Goal: Task Accomplishment & Management: Check status

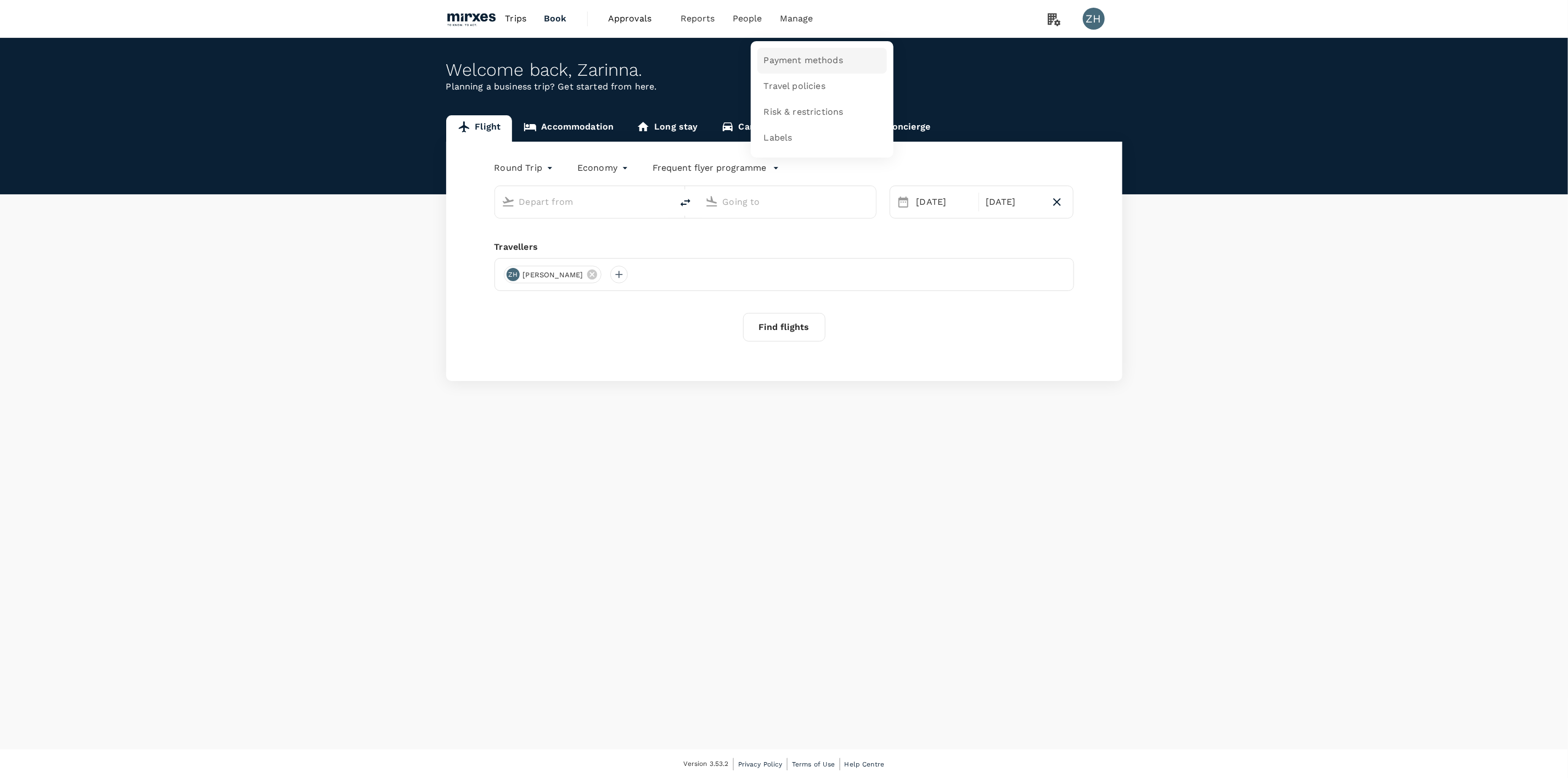
click at [794, 55] on span "Payment methods" at bounding box center [803, 61] width 79 height 13
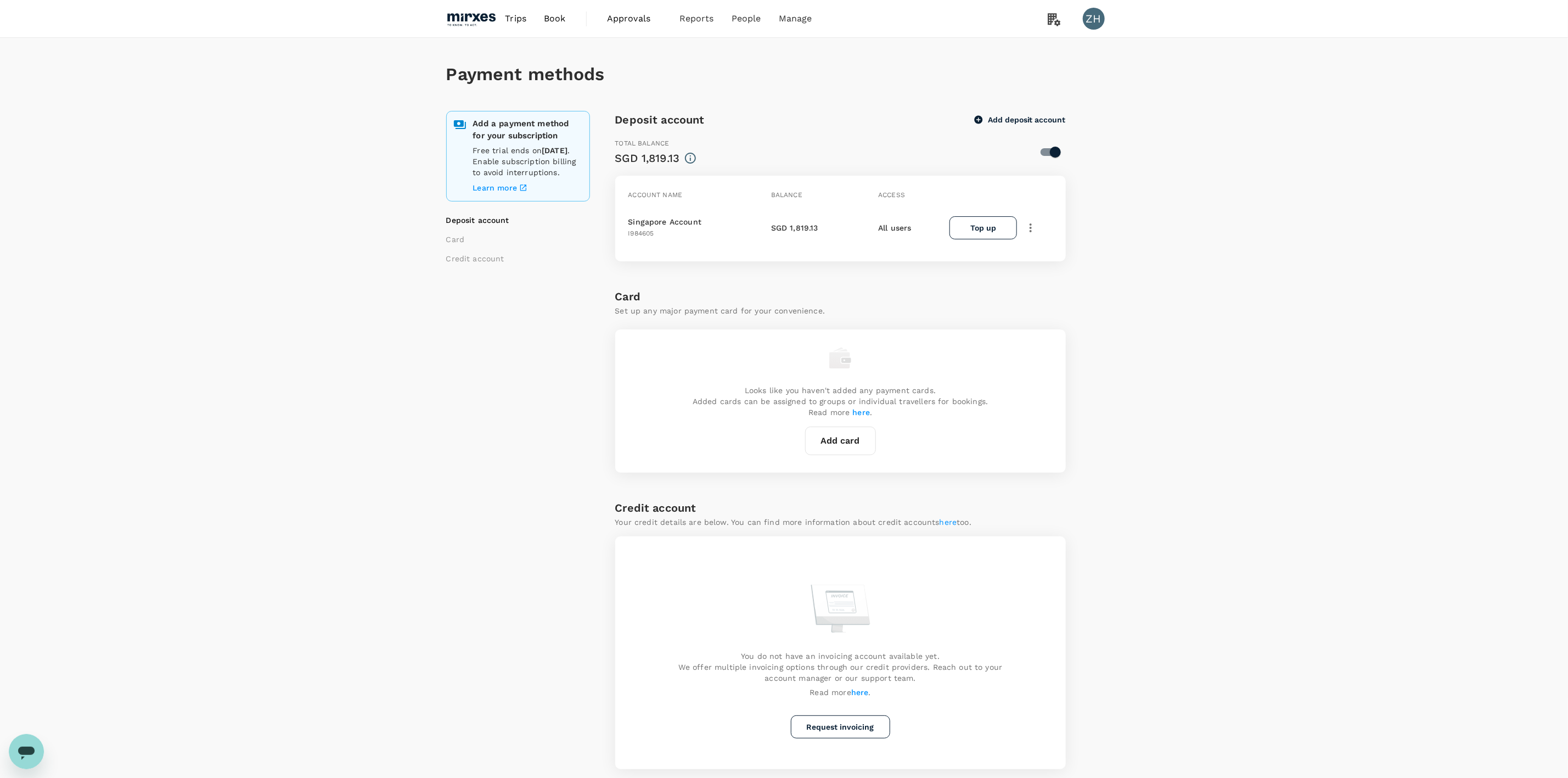
click at [623, 23] on span "Approvals" at bounding box center [634, 18] width 55 height 13
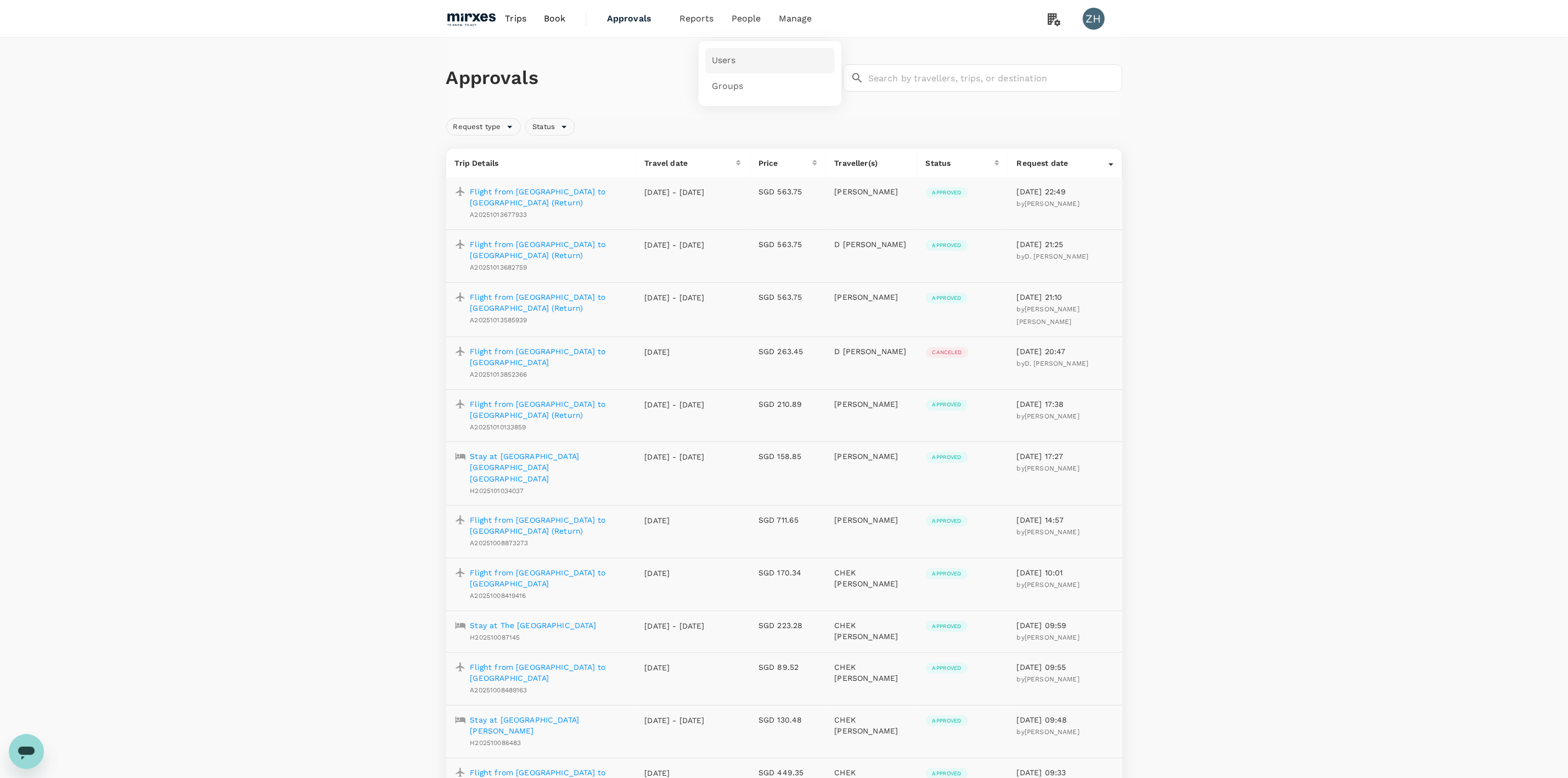
click at [743, 63] on link "Users" at bounding box center [770, 61] width 130 height 26
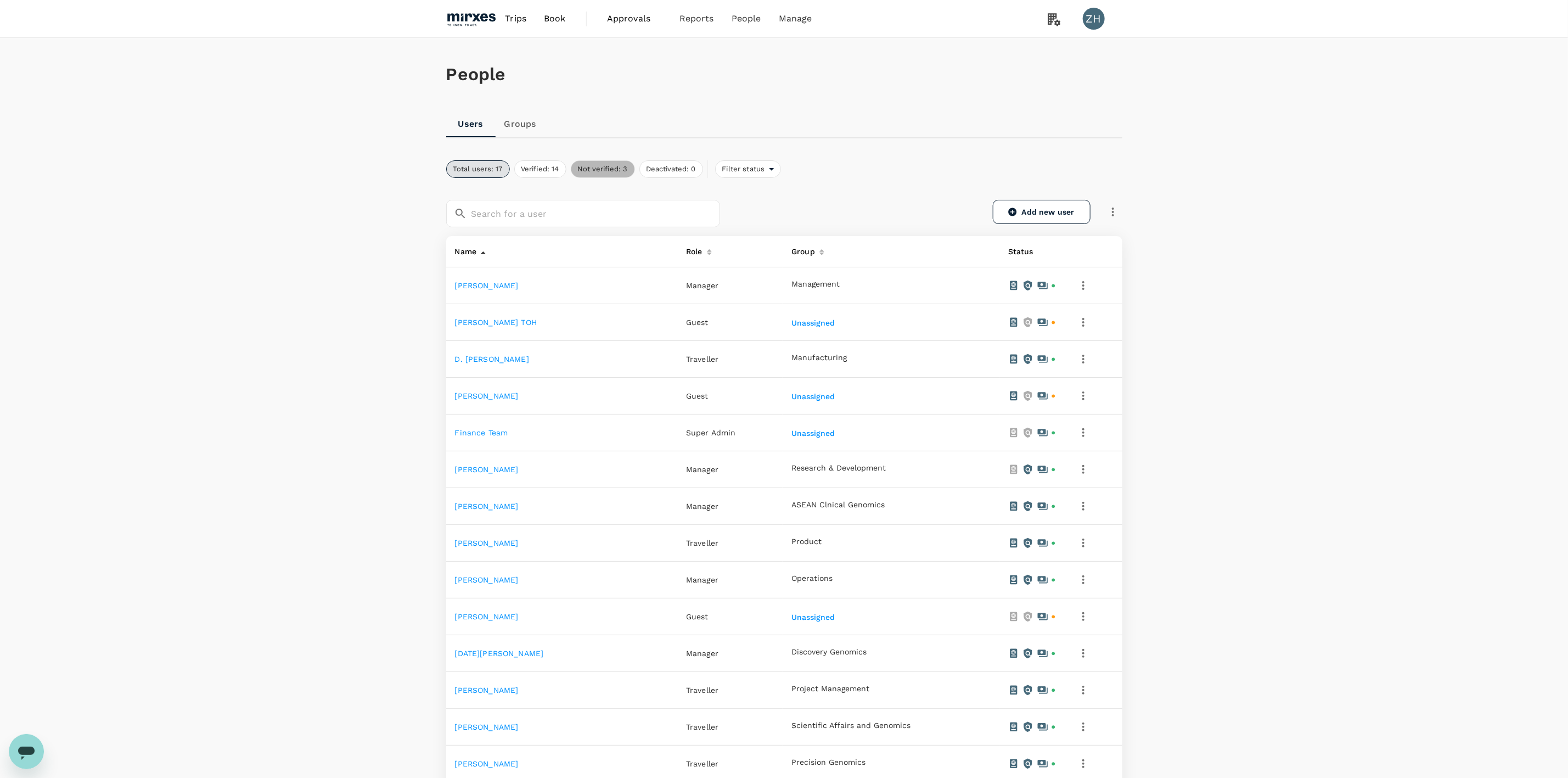
click at [626, 170] on button "Not verified: 3" at bounding box center [603, 169] width 64 height 18
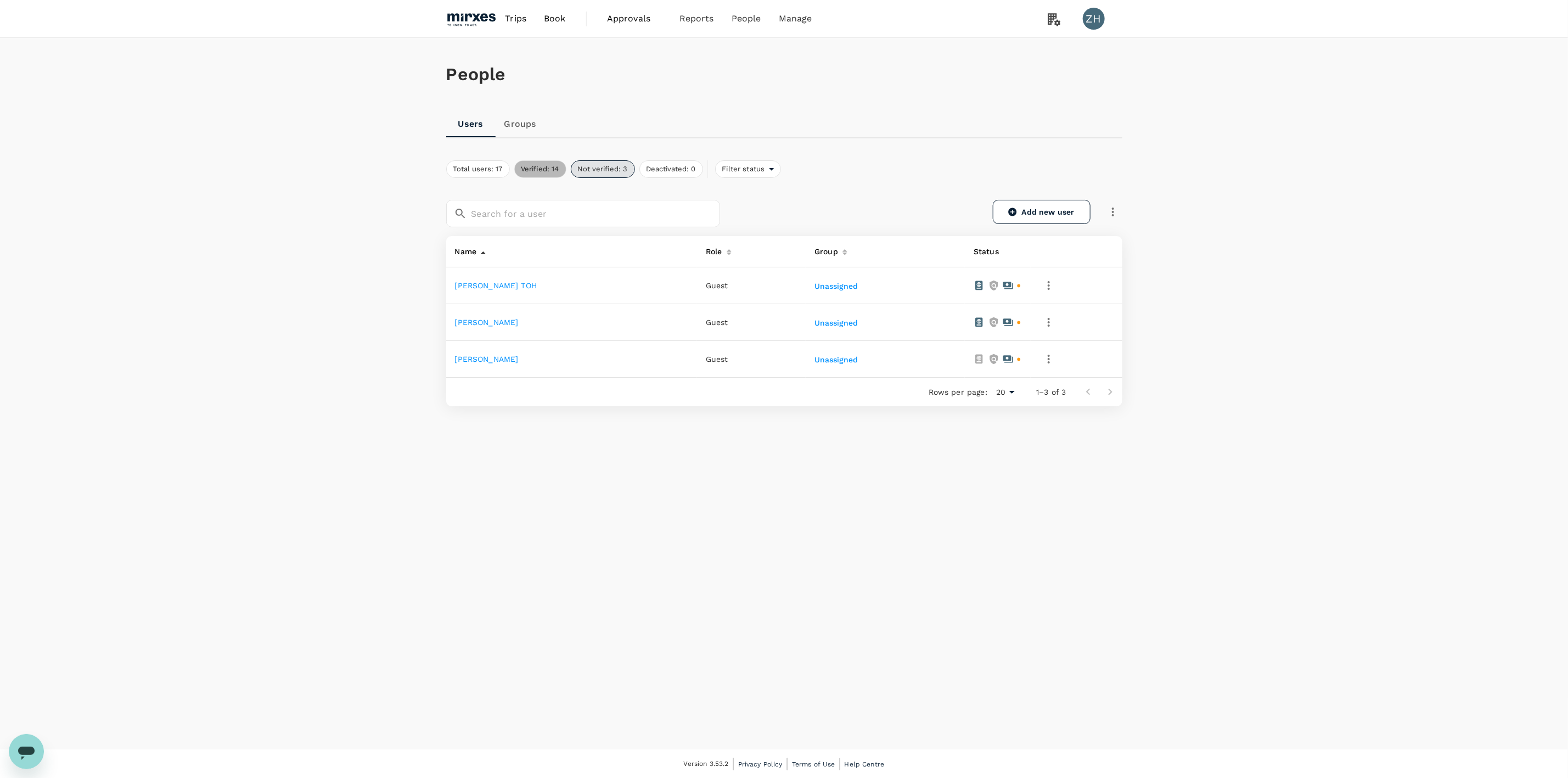
click at [558, 171] on button "Verified: 14" at bounding box center [540, 169] width 52 height 18
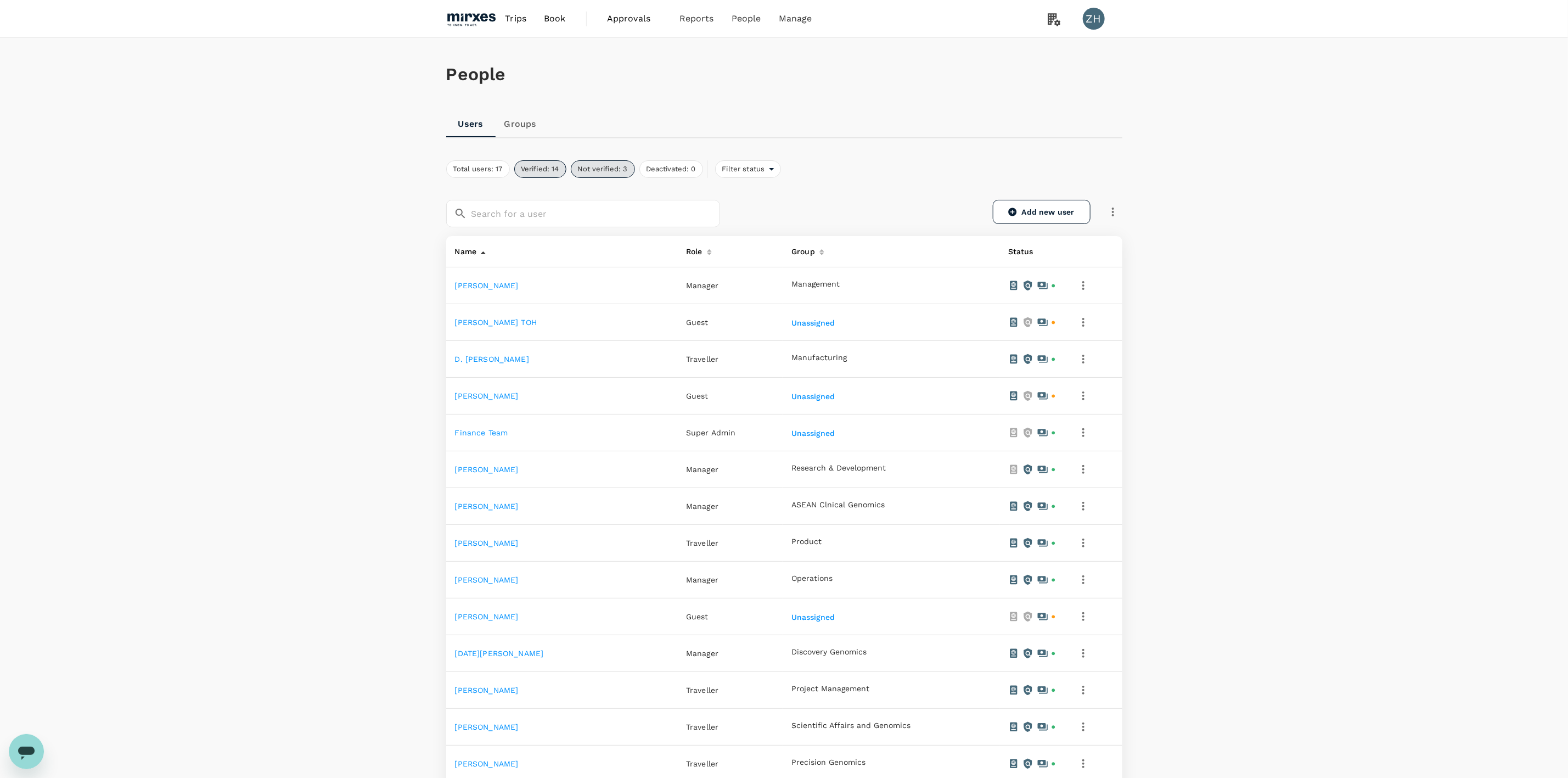
click at [639, 25] on span "Approvals" at bounding box center [634, 18] width 55 height 13
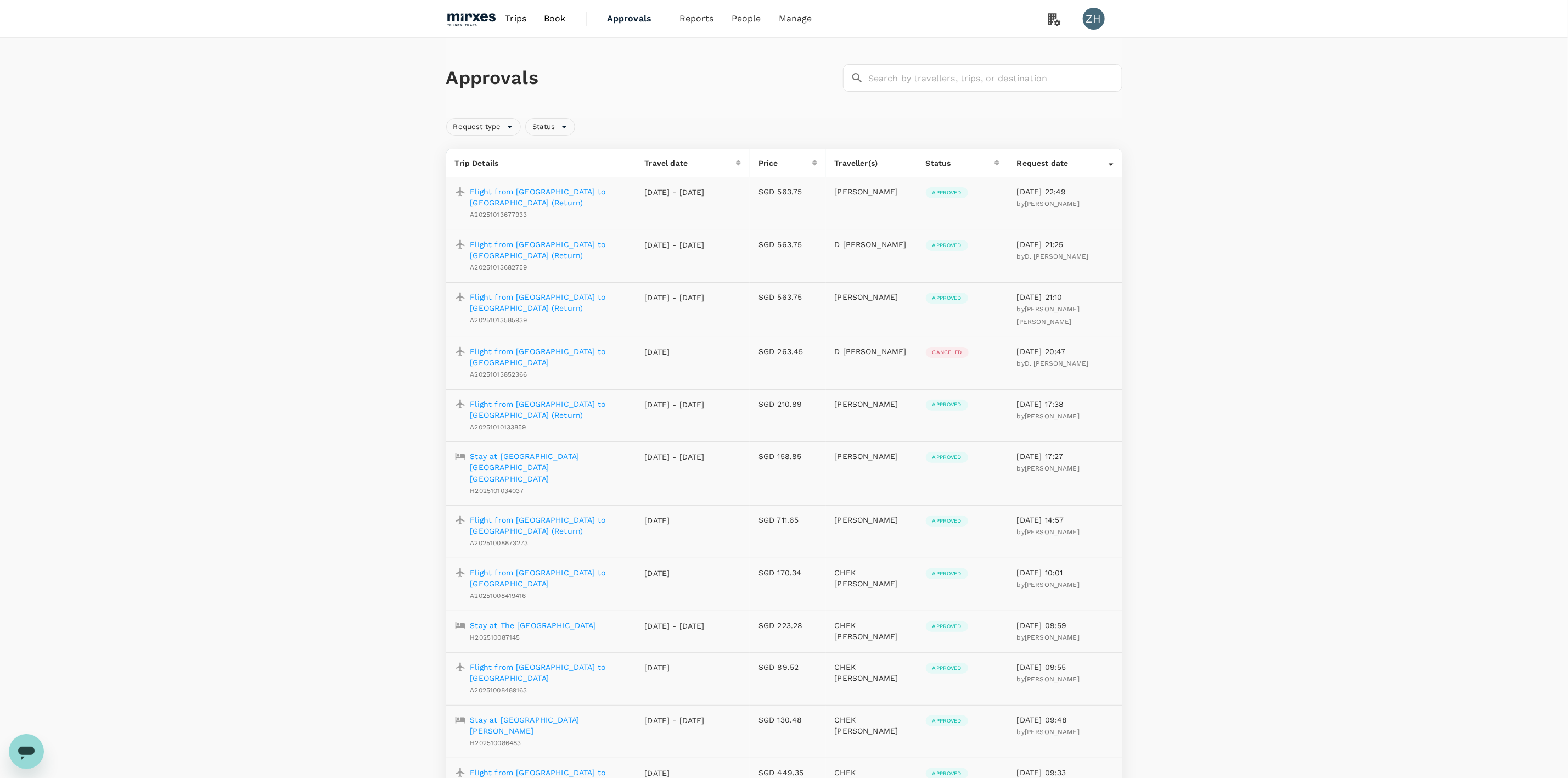
click at [597, 191] on p "Flight from [GEOGRAPHIC_DATA] to [GEOGRAPHIC_DATA] (Return)" at bounding box center [549, 197] width 157 height 22
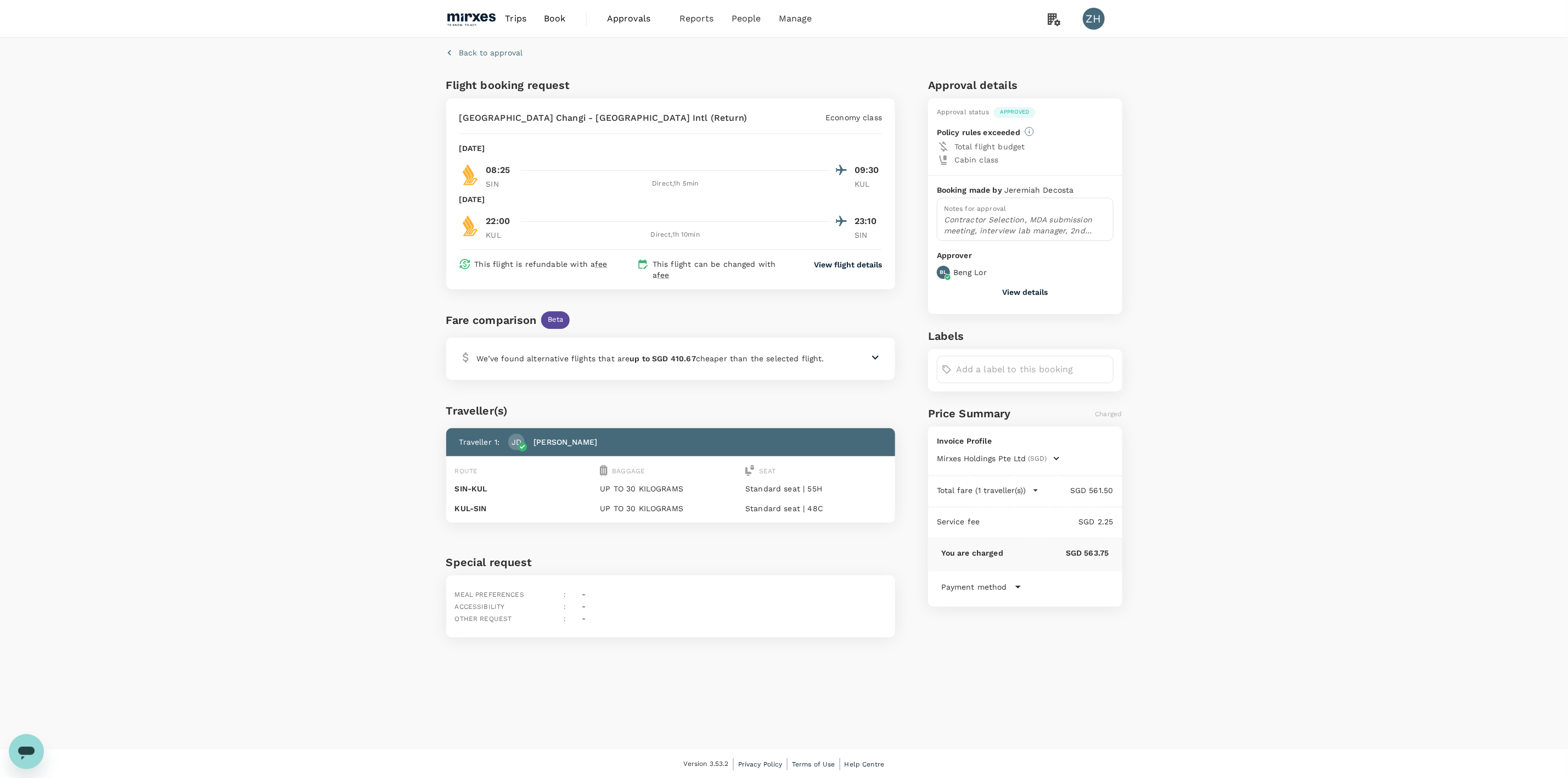
click at [1014, 292] on button "View details" at bounding box center [1025, 292] width 46 height 9
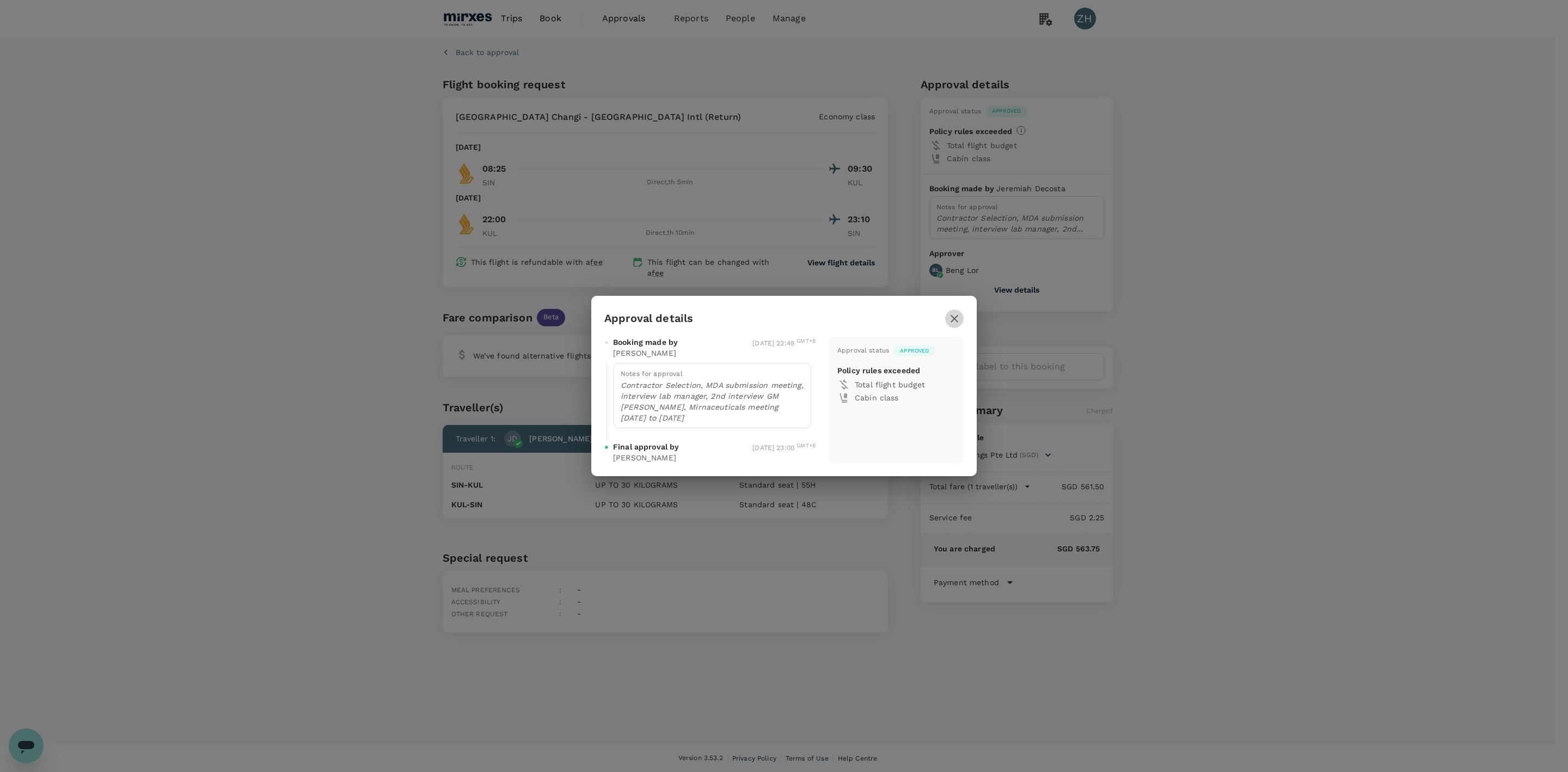
click at [957, 325] on icon "button" at bounding box center [953, 318] width 13 height 13
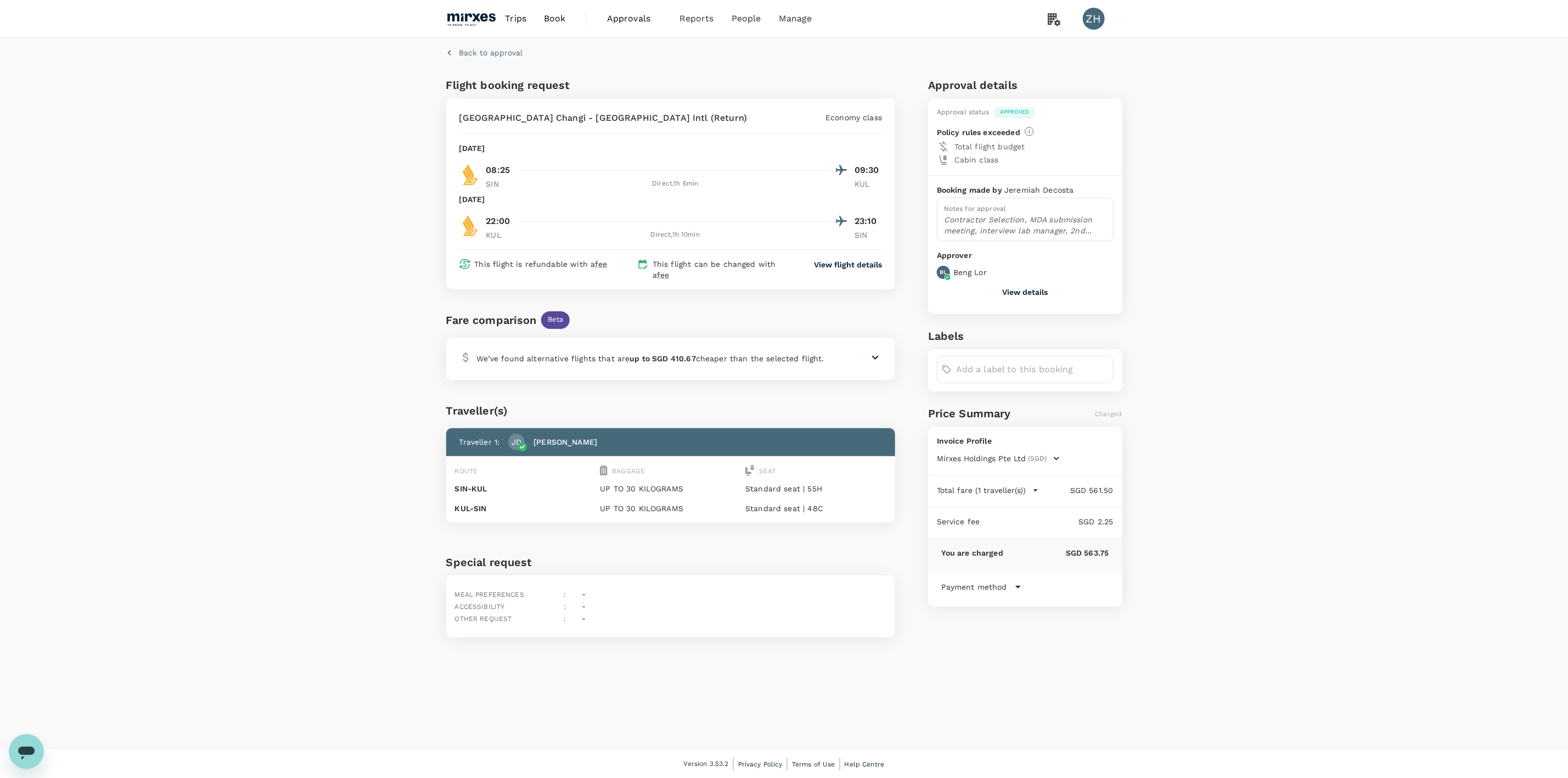
click at [466, 48] on p "Back to approval" at bounding box center [491, 52] width 64 height 11
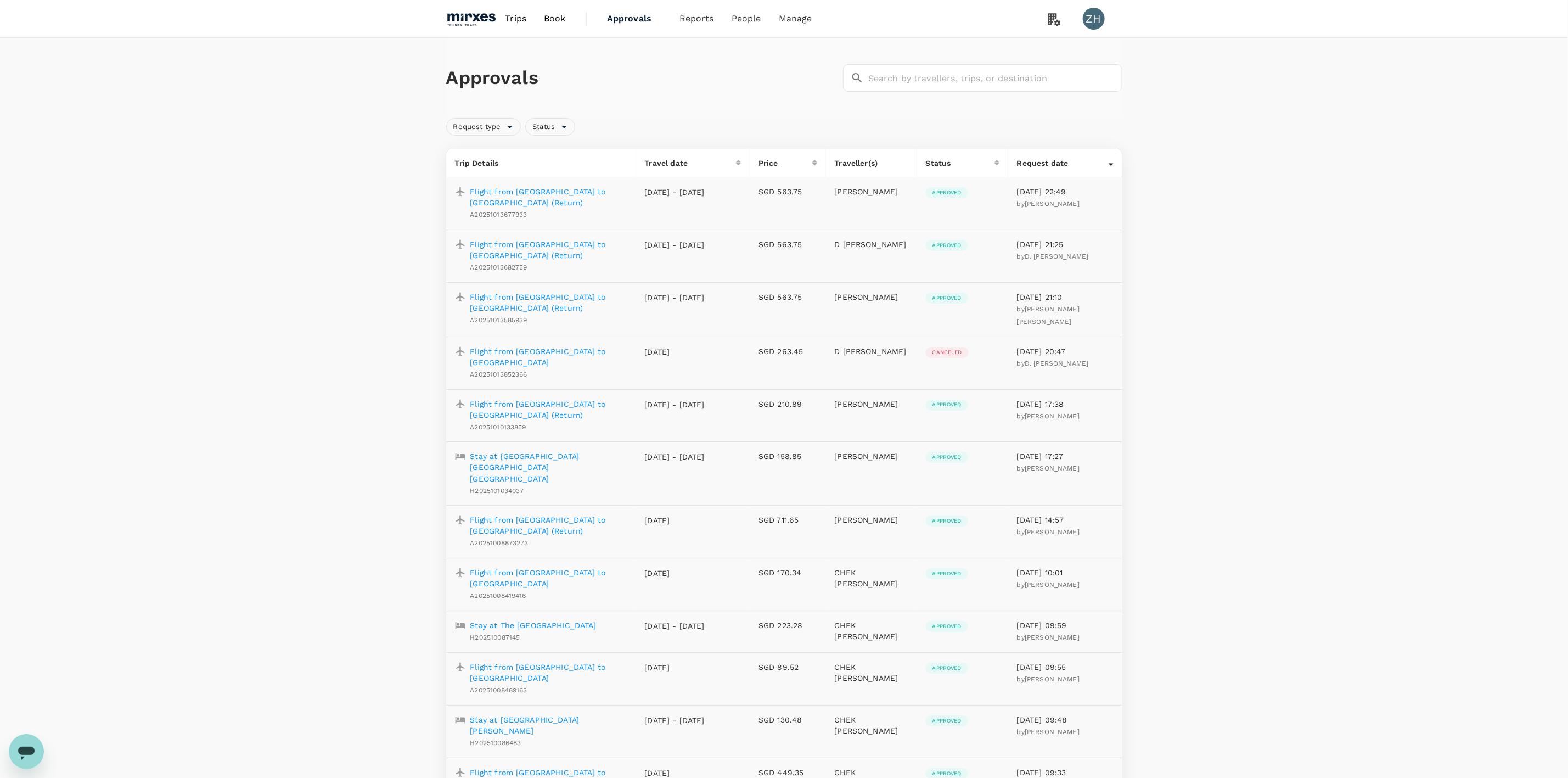
click at [567, 244] on p "Flight from [GEOGRAPHIC_DATA] to [GEOGRAPHIC_DATA] (Return)" at bounding box center [549, 250] width 157 height 22
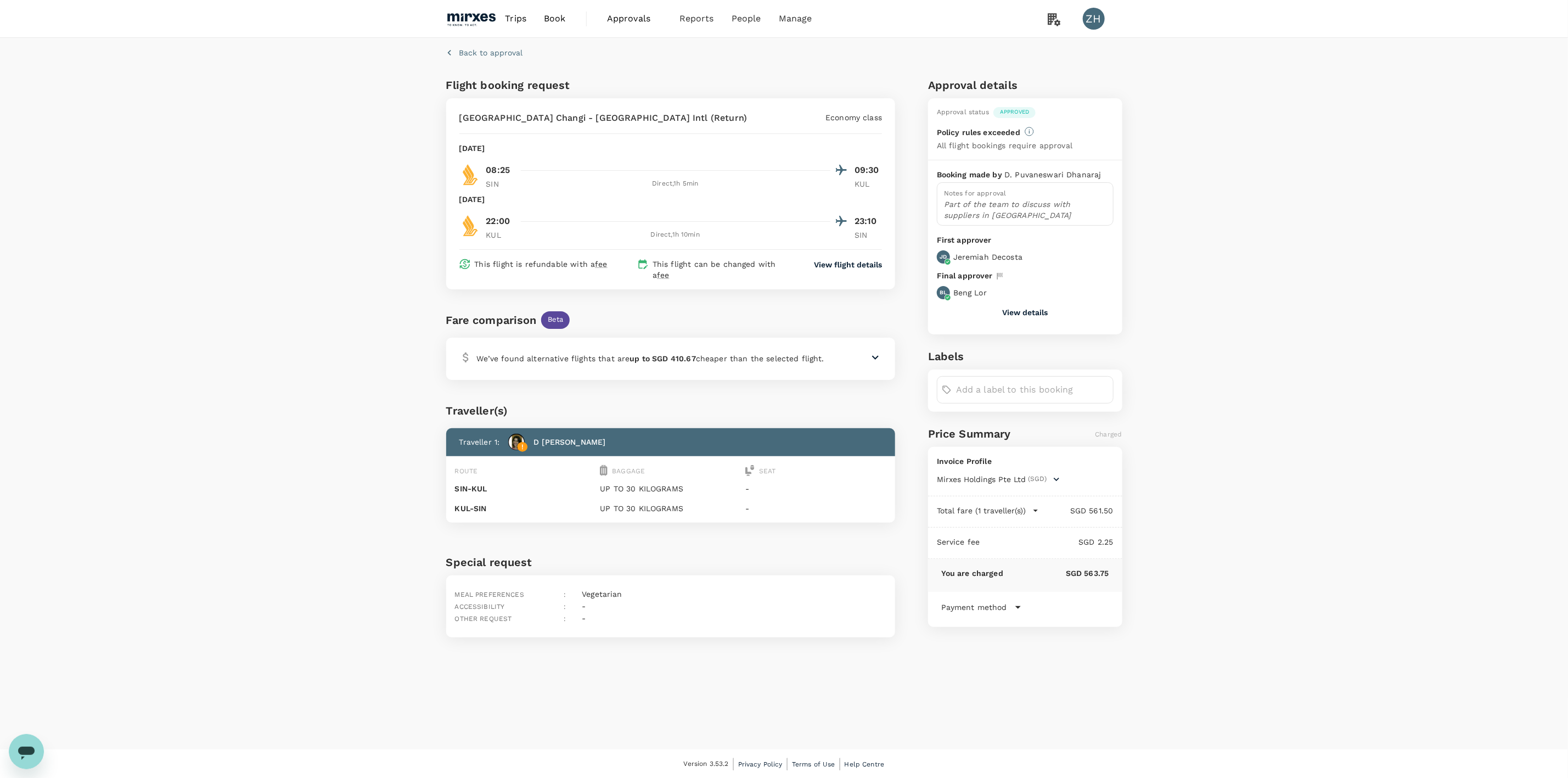
click at [1045, 315] on button "View details" at bounding box center [1025, 312] width 46 height 9
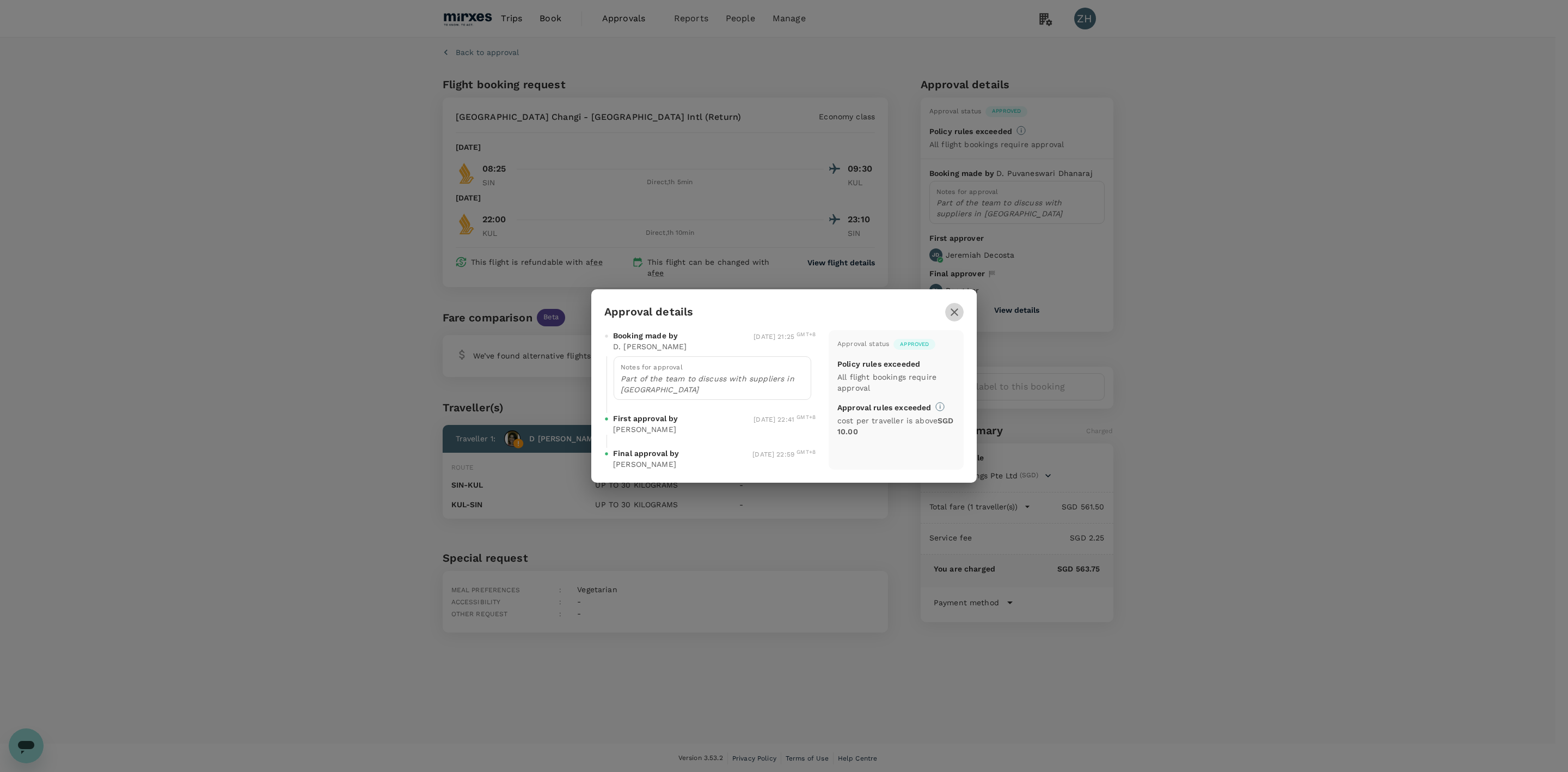
click at [949, 312] on icon "button" at bounding box center [953, 311] width 13 height 13
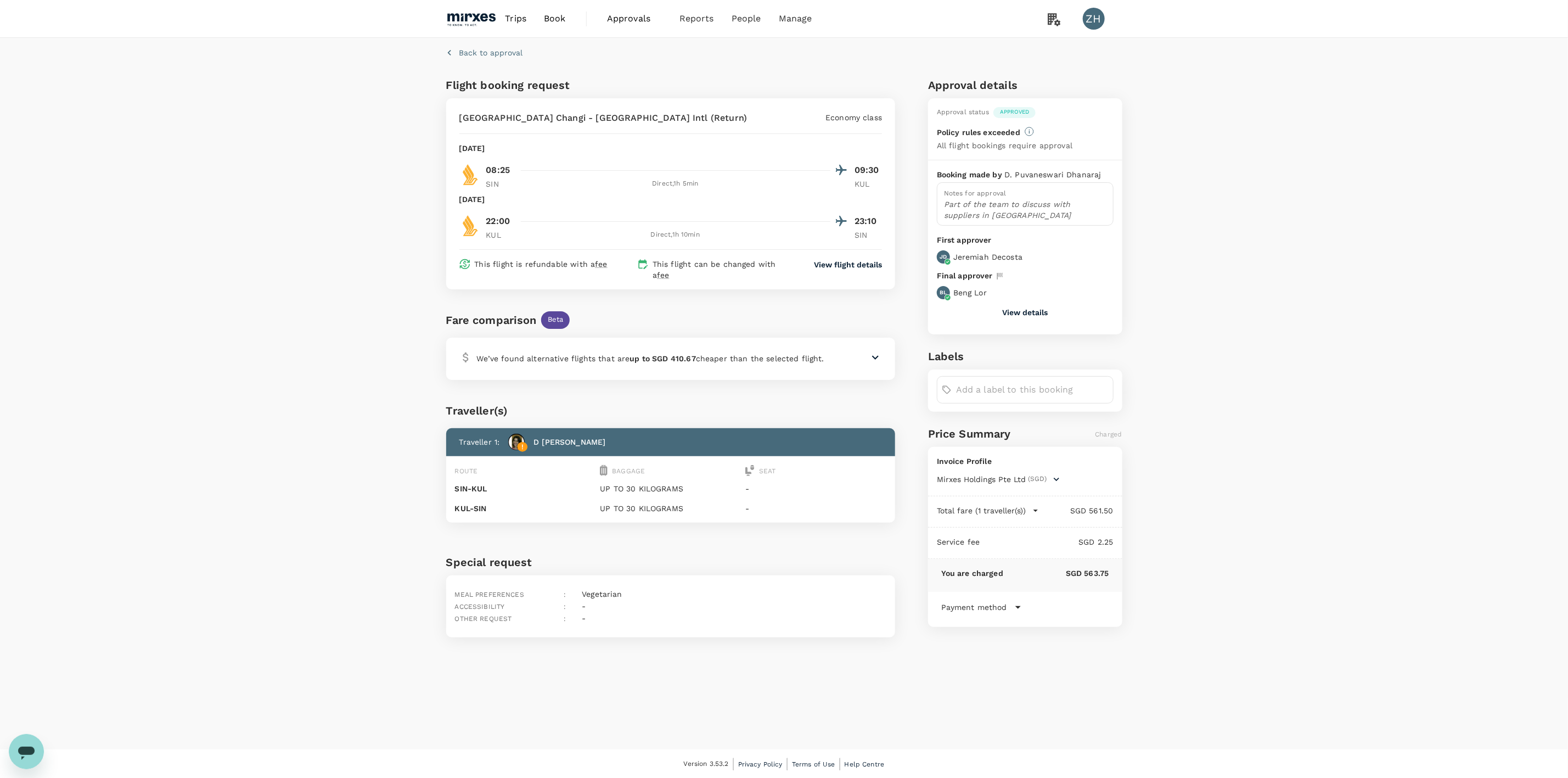
click at [481, 52] on p "Back to approval" at bounding box center [491, 52] width 64 height 11
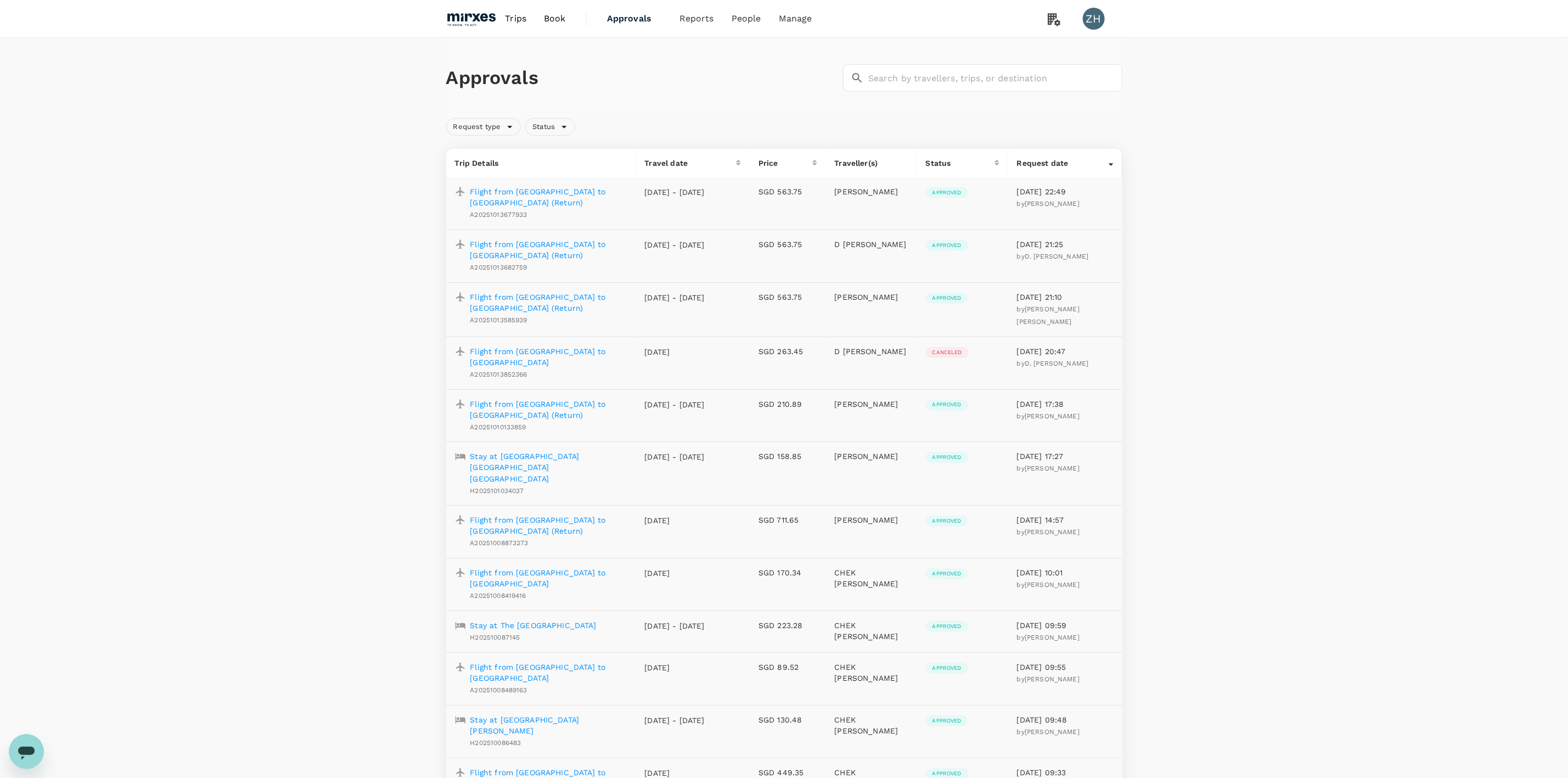
click at [577, 295] on p "Flight from [GEOGRAPHIC_DATA] to [GEOGRAPHIC_DATA] (Return)" at bounding box center [549, 303] width 157 height 22
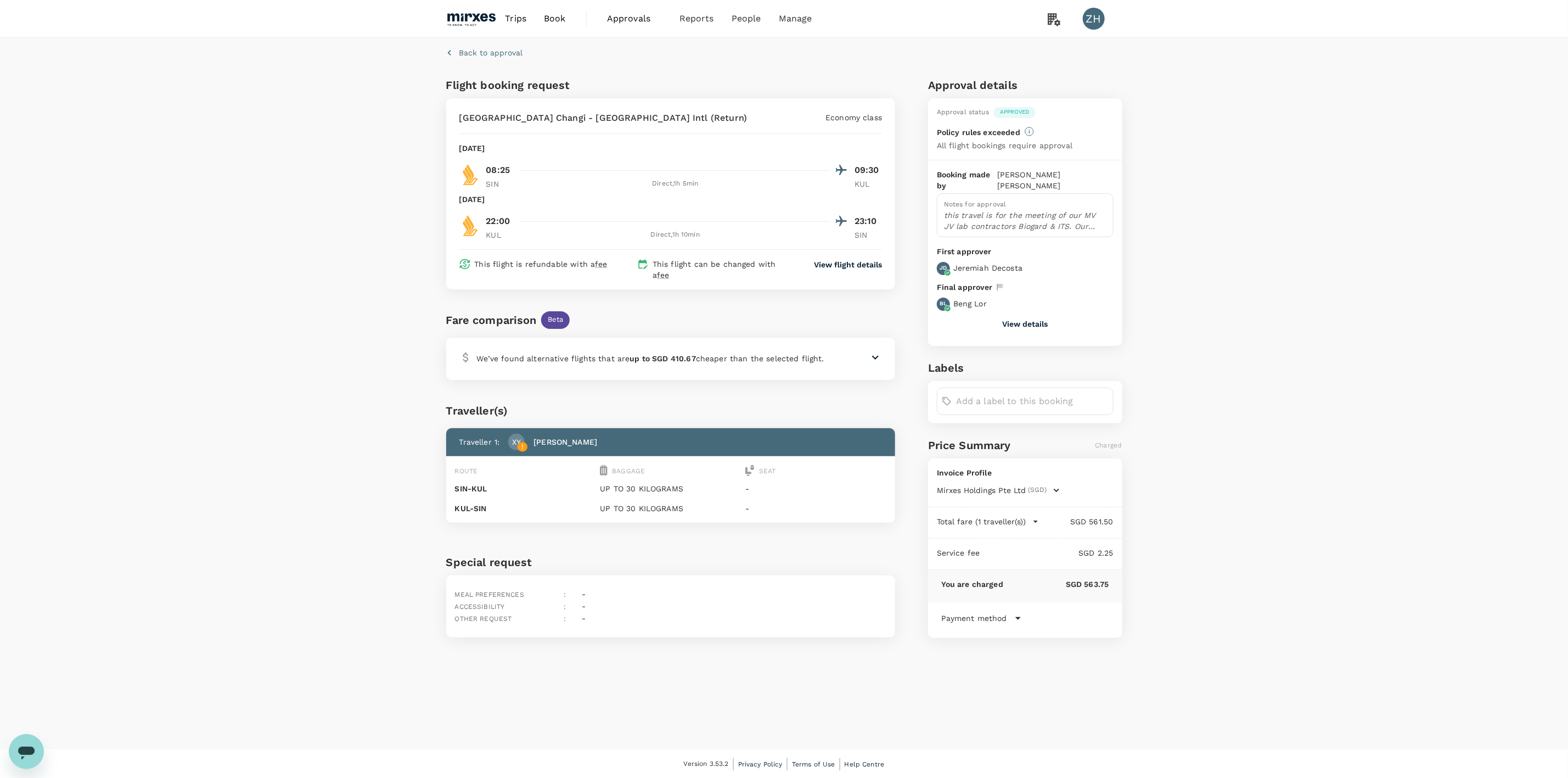
click at [1038, 320] on button "View details" at bounding box center [1025, 324] width 46 height 9
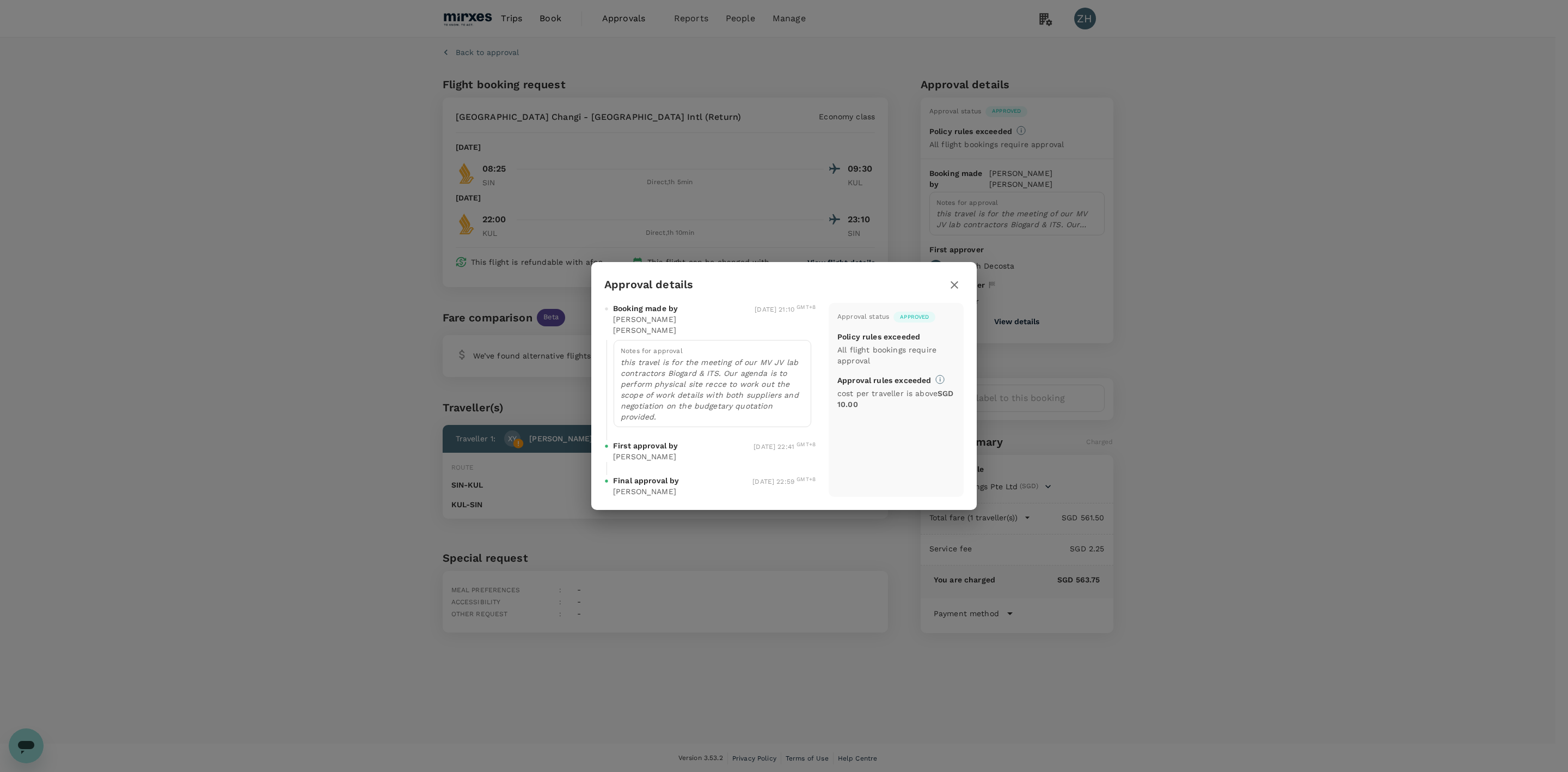
click at [956, 289] on icon "button" at bounding box center [954, 285] width 8 height 8
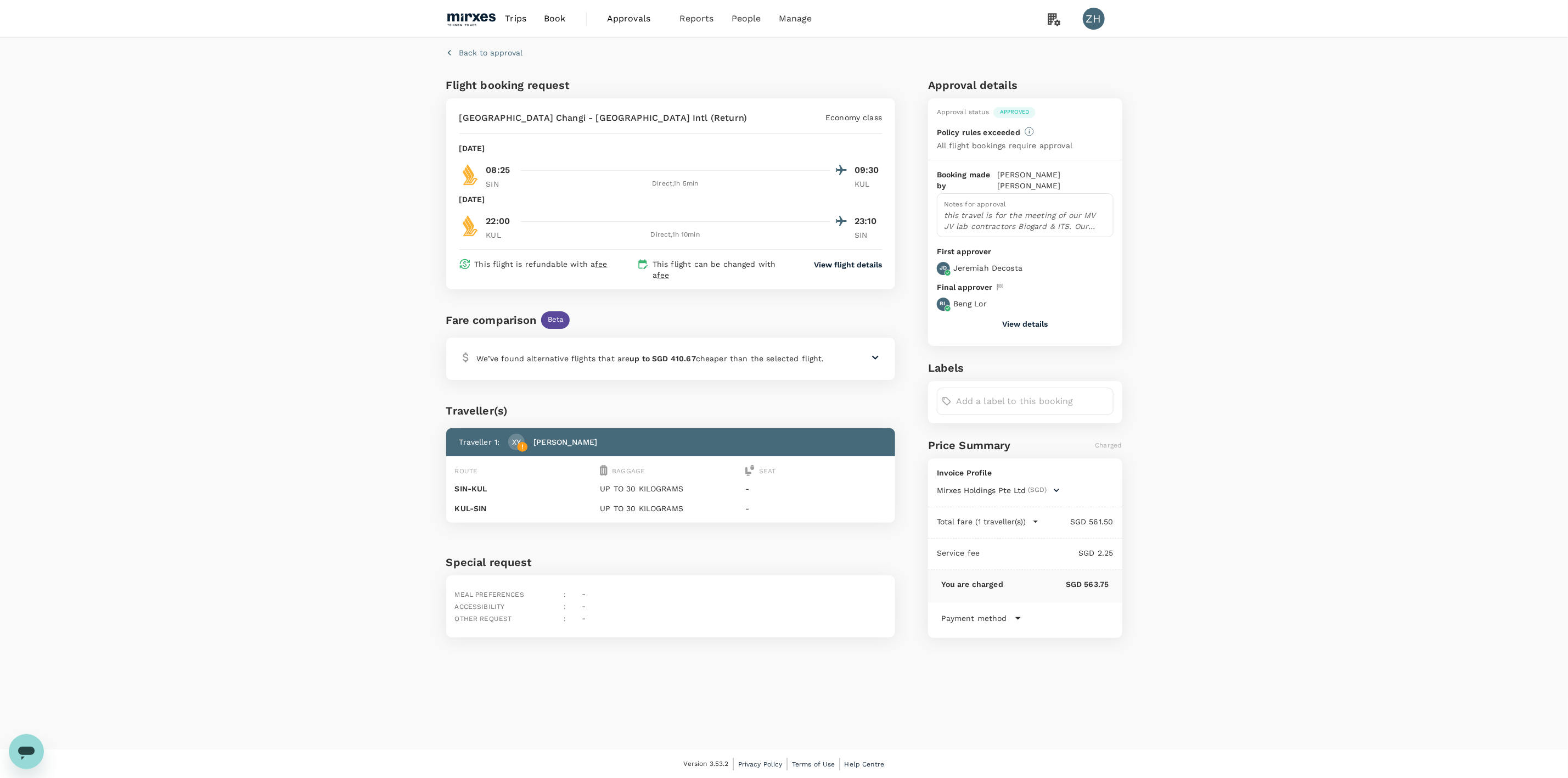
click at [1014, 320] on button "View details" at bounding box center [1025, 324] width 46 height 9
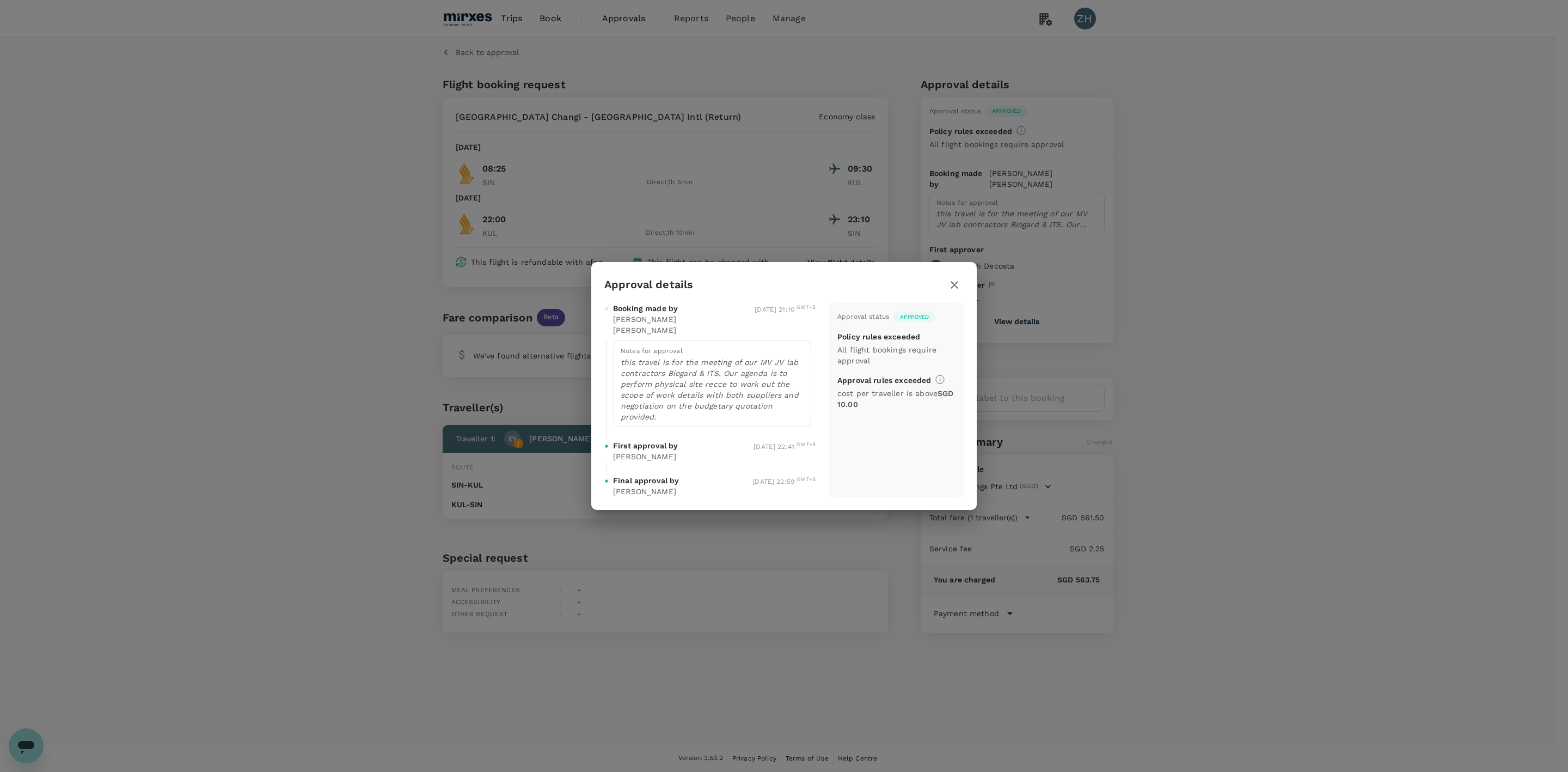
click at [949, 292] on icon "button" at bounding box center [953, 285] width 13 height 13
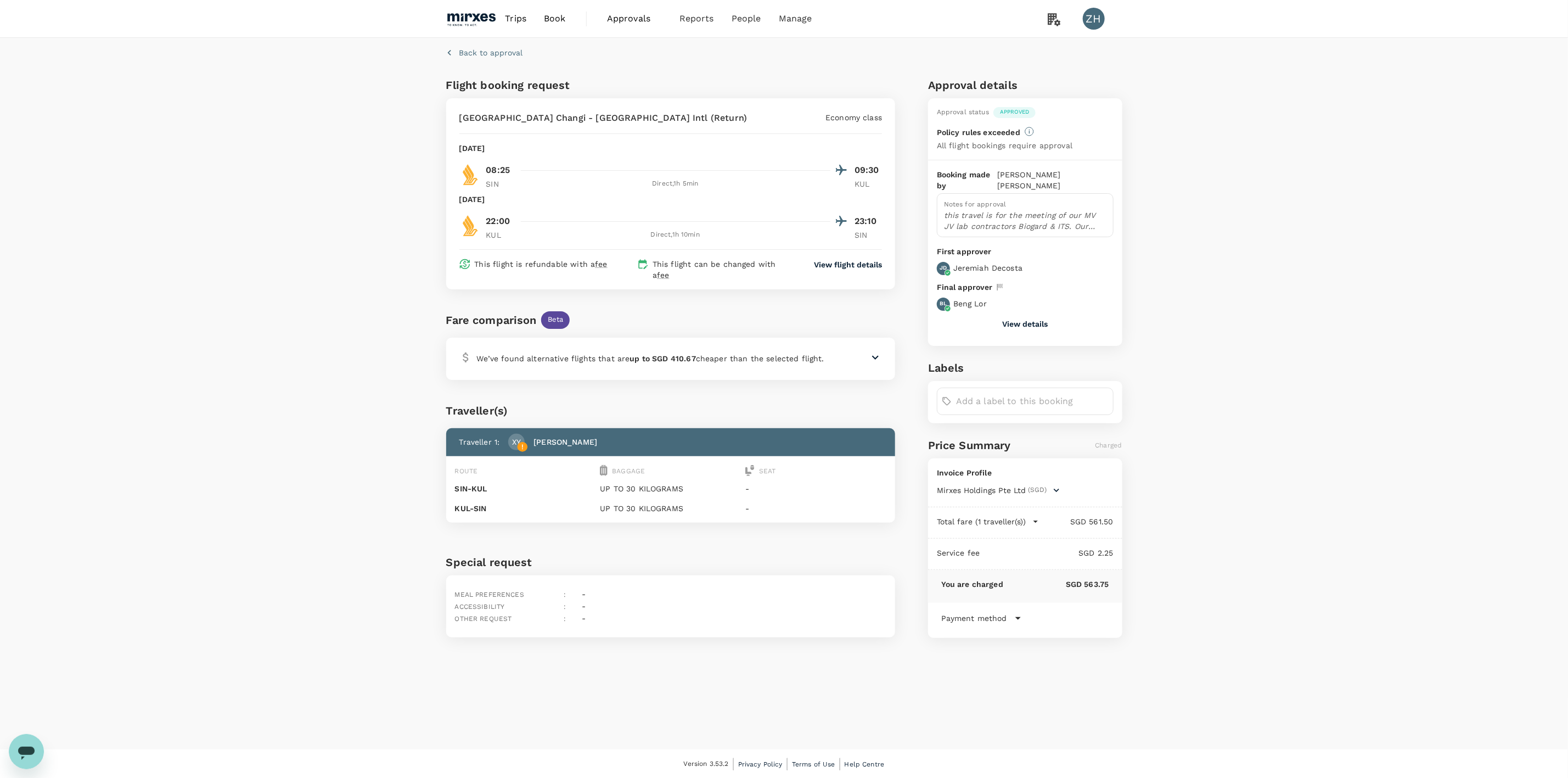
click at [623, 26] on span "Approvals 0" at bounding box center [634, 19] width 55 height 18
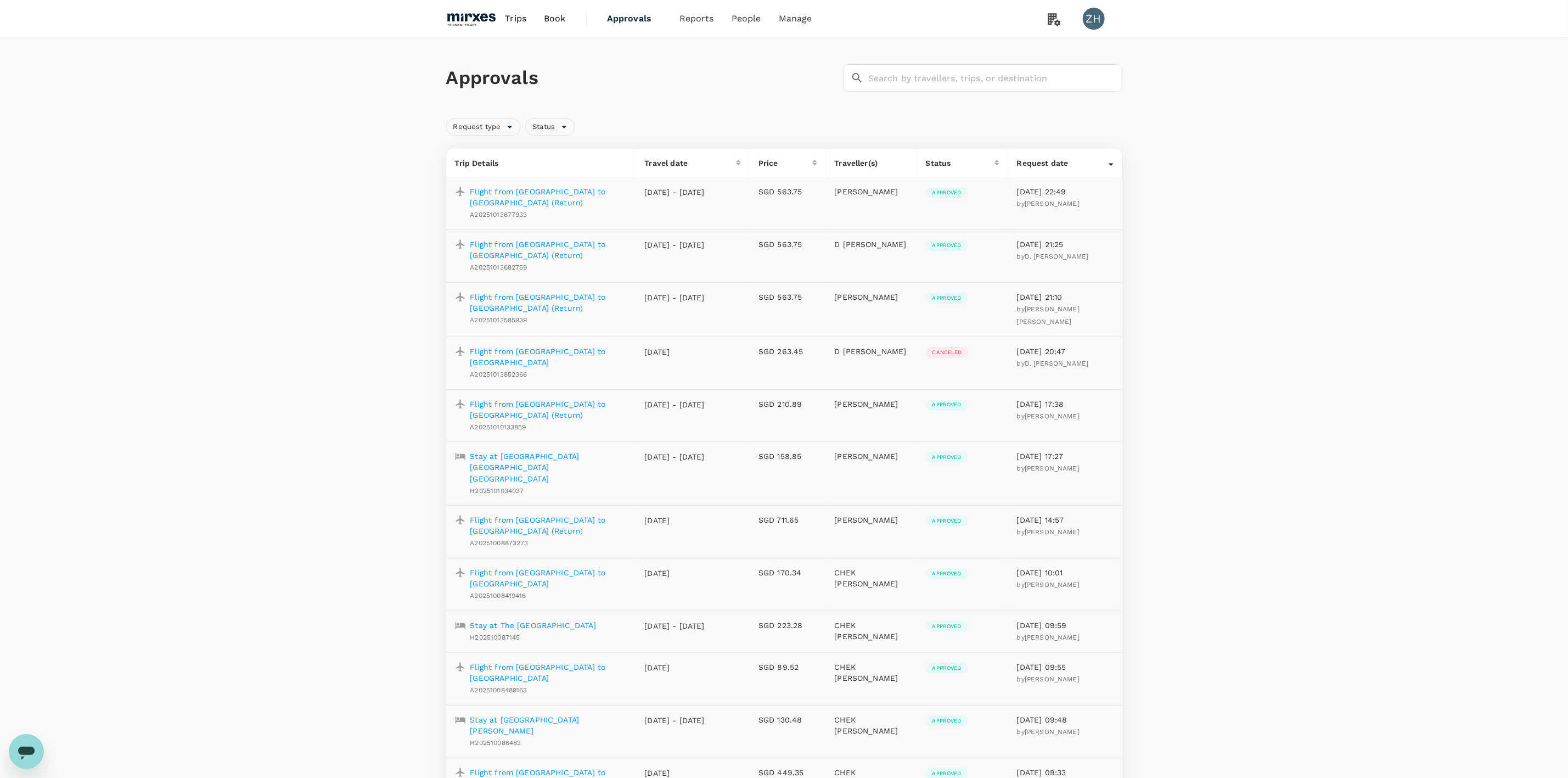
click at [610, 350] on p "Flight from [GEOGRAPHIC_DATA] to [GEOGRAPHIC_DATA]" at bounding box center [549, 357] width 157 height 22
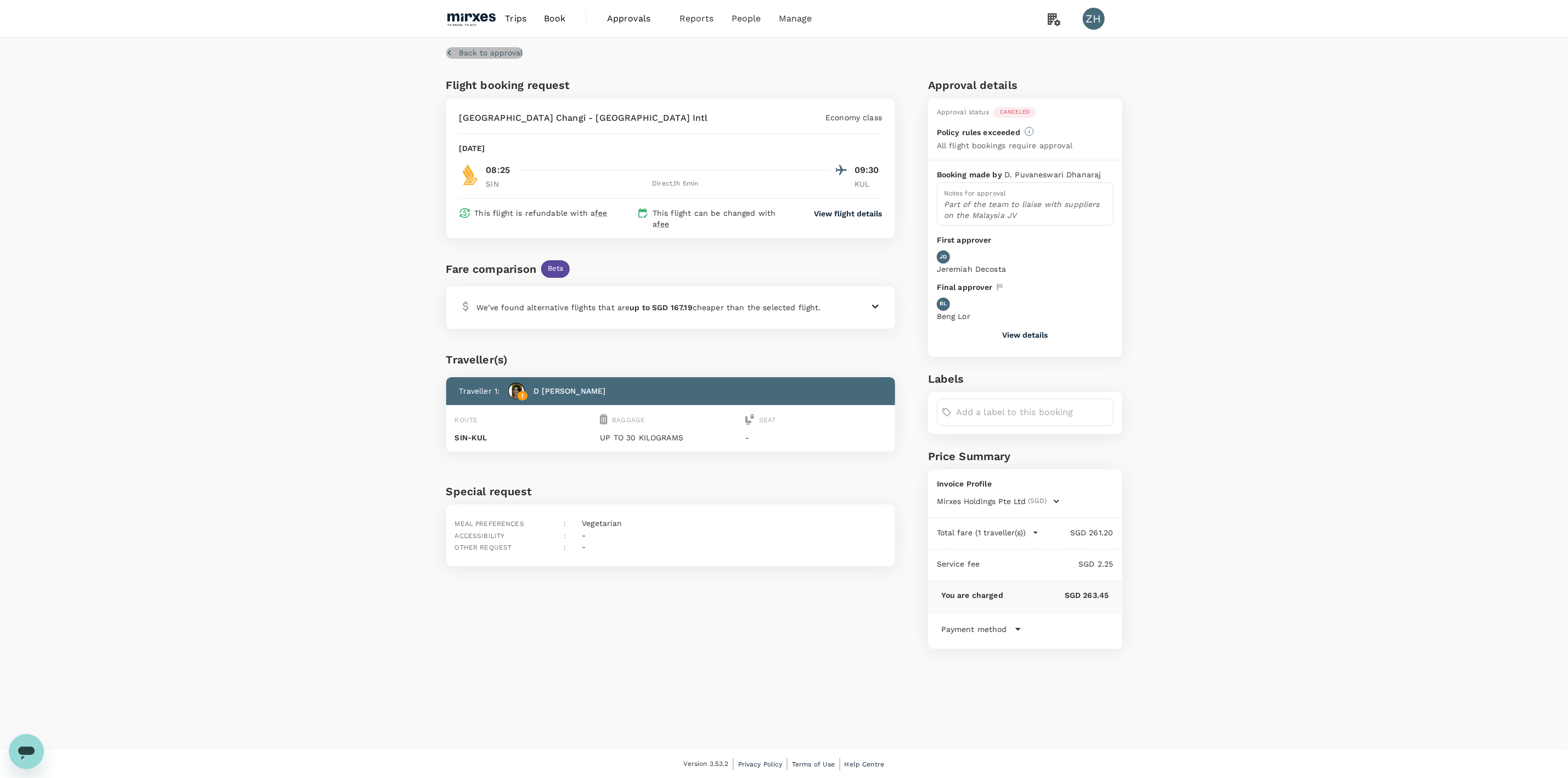
click at [478, 53] on p "Back to approval" at bounding box center [491, 52] width 64 height 11
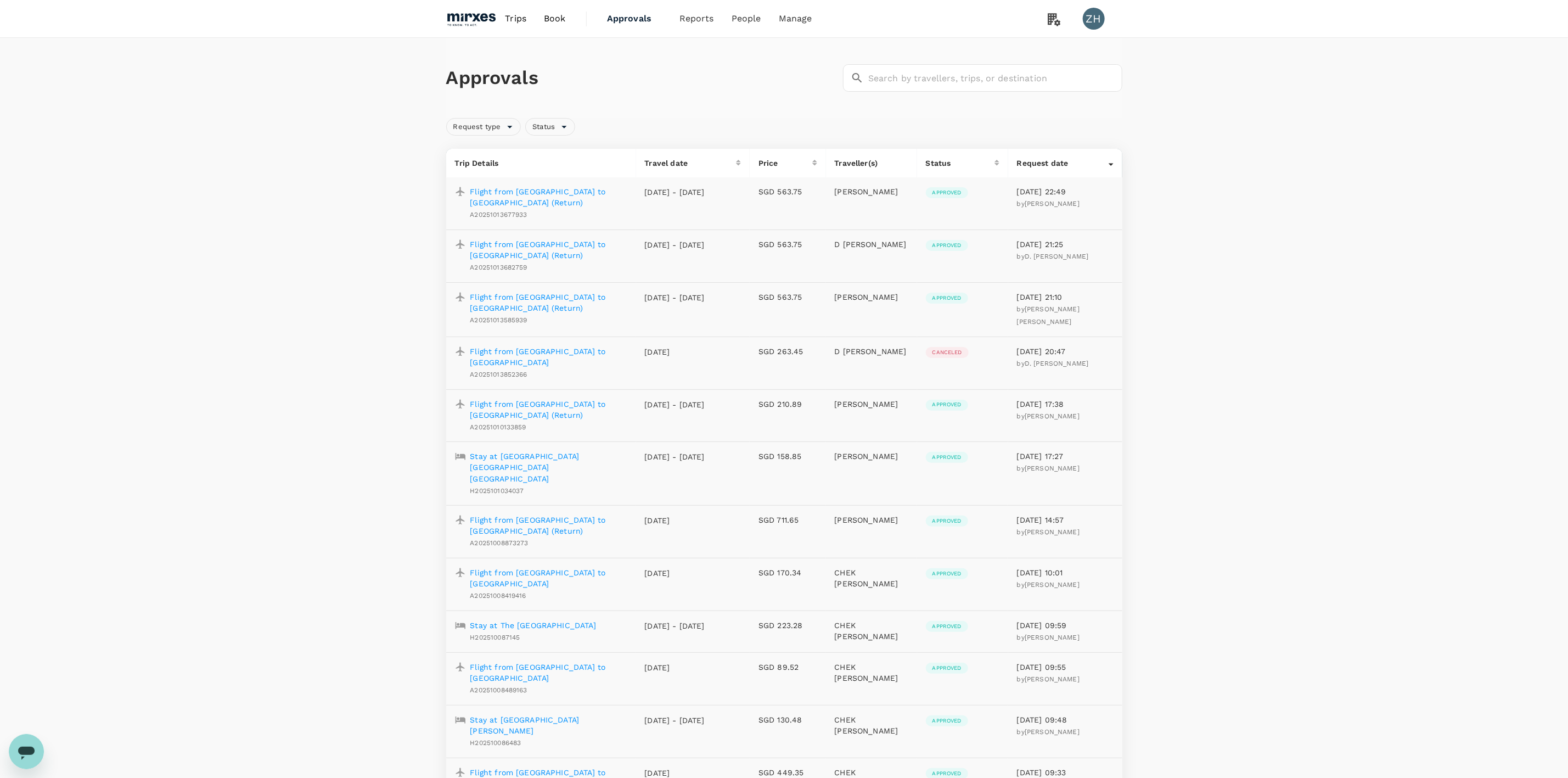
click at [550, 352] on p "Flight from [GEOGRAPHIC_DATA] to [GEOGRAPHIC_DATA]" at bounding box center [549, 357] width 157 height 22
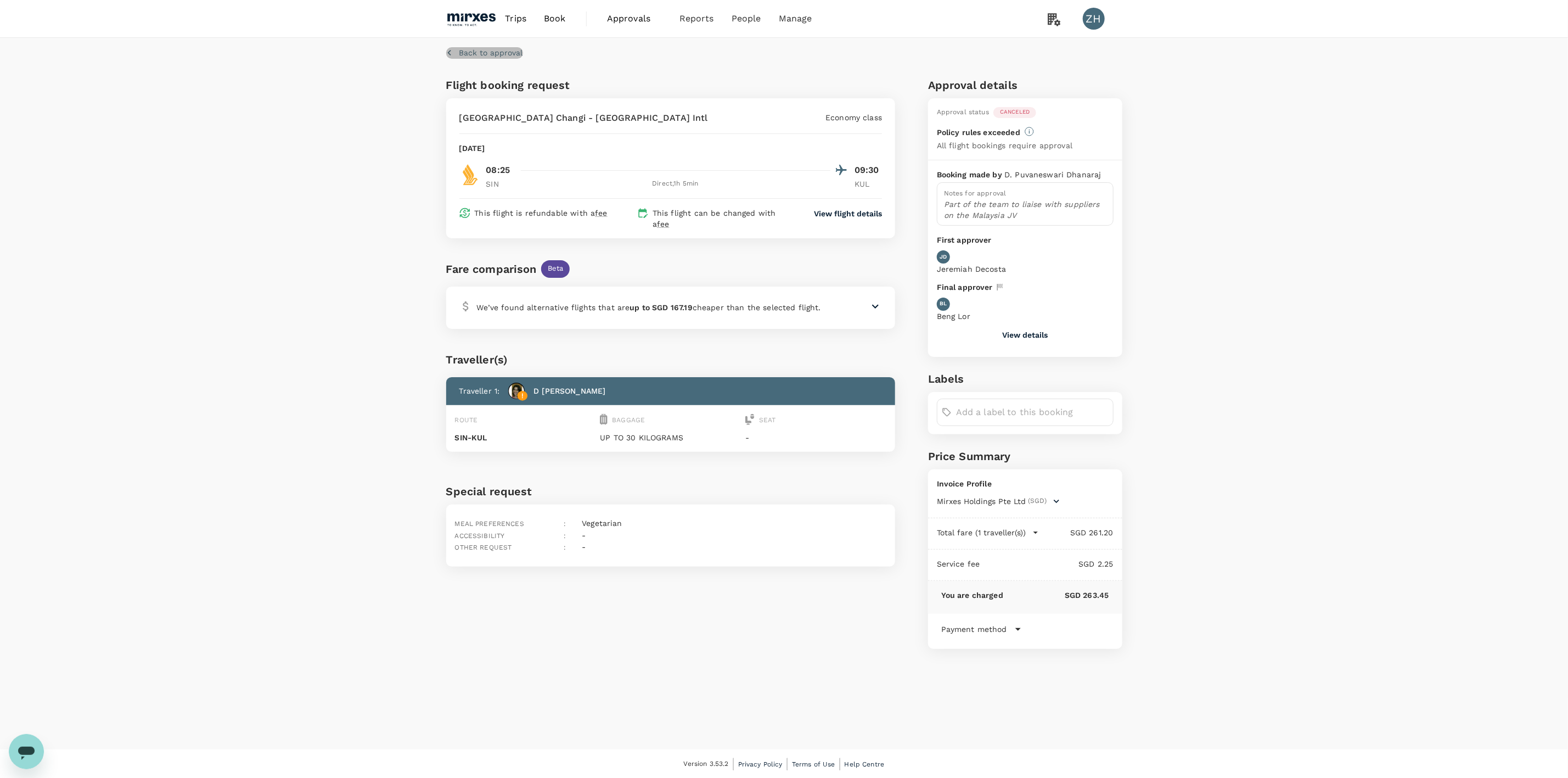
click at [487, 53] on p "Back to approval" at bounding box center [491, 52] width 64 height 11
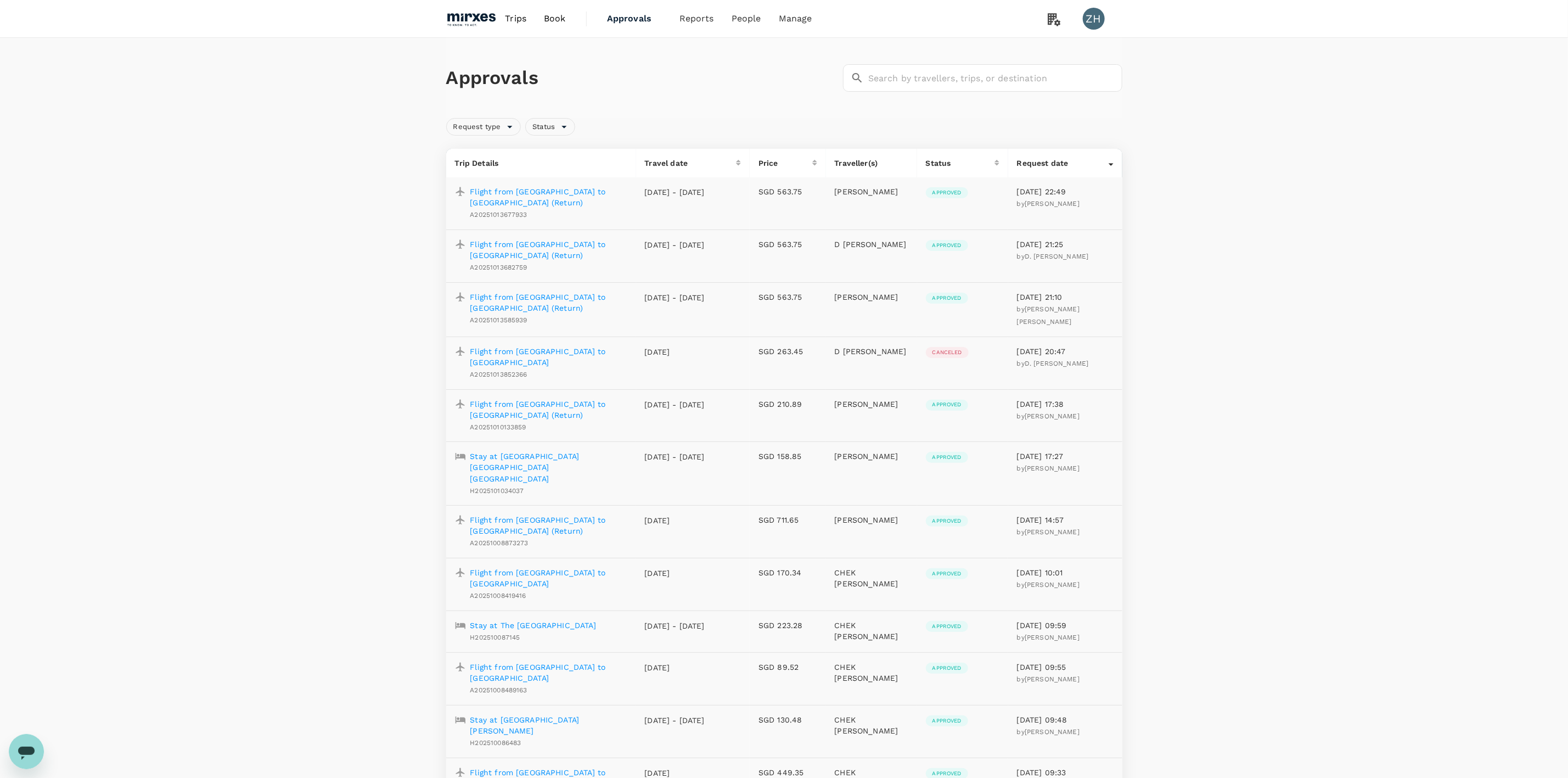
click at [583, 249] on p "Flight from [GEOGRAPHIC_DATA] to [GEOGRAPHIC_DATA] (Return)" at bounding box center [549, 250] width 157 height 22
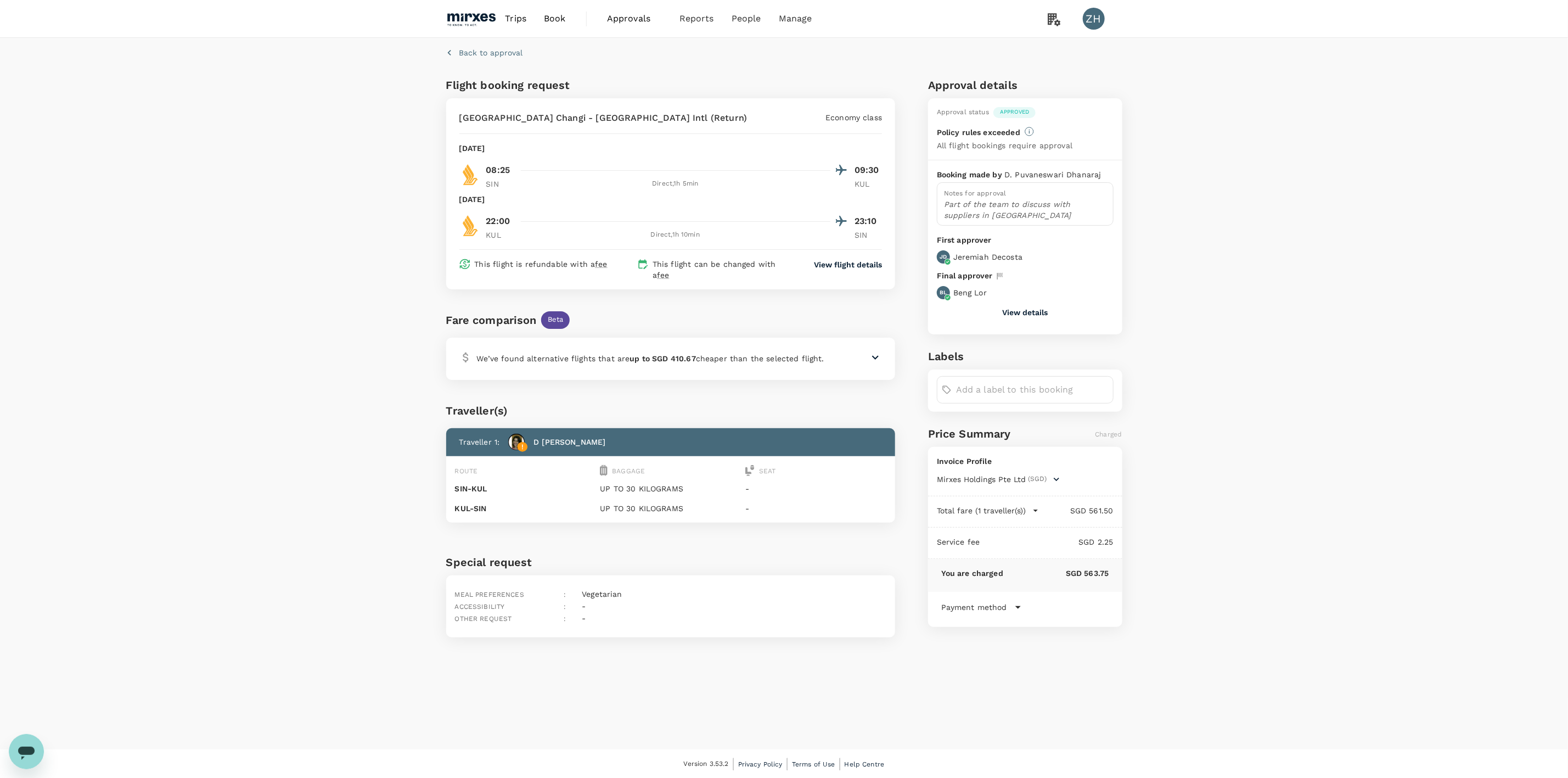
click at [496, 60] on div "Back to approval" at bounding box center [782, 51] width 680 height 34
click at [496, 57] on p "Back to approval" at bounding box center [491, 52] width 64 height 11
